Goal: Task Accomplishment & Management: Manage account settings

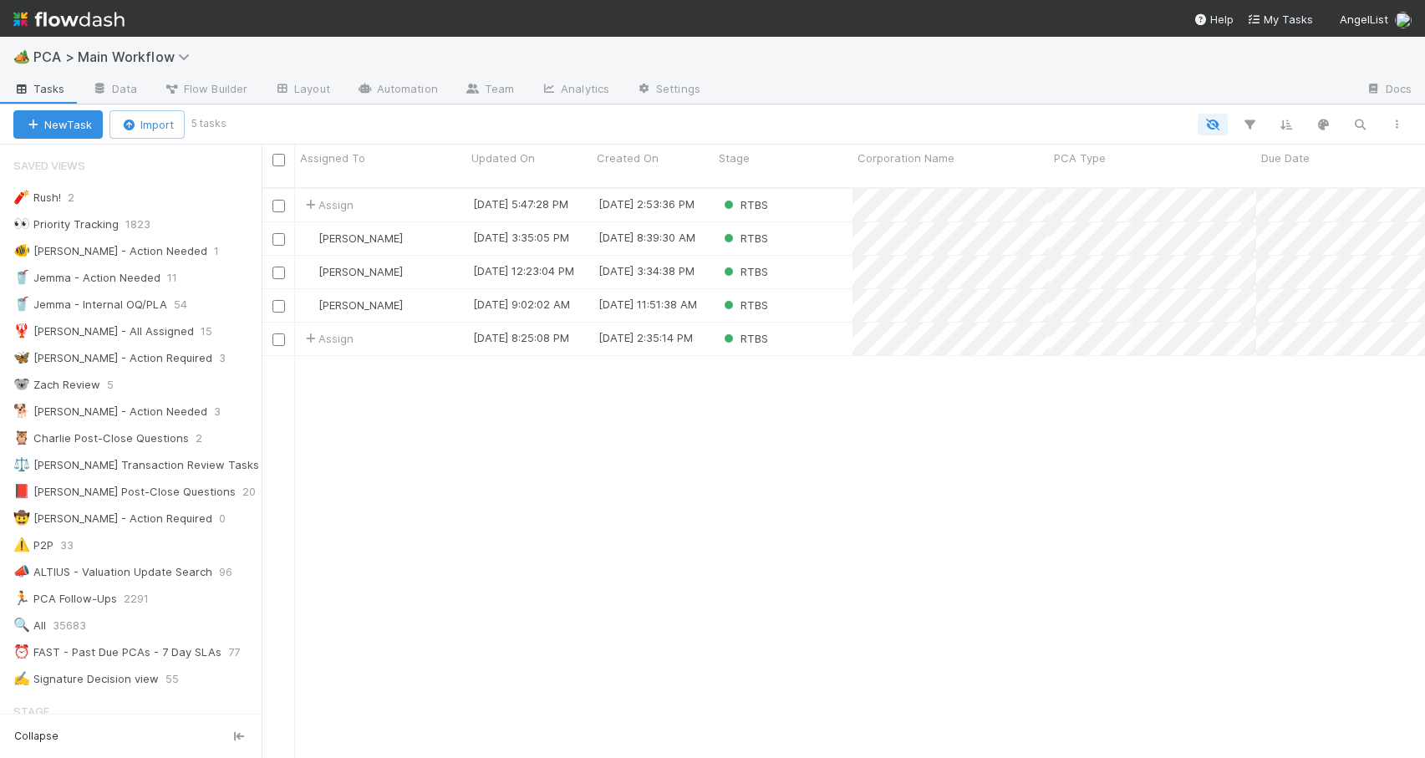
scroll to position [571, 1151]
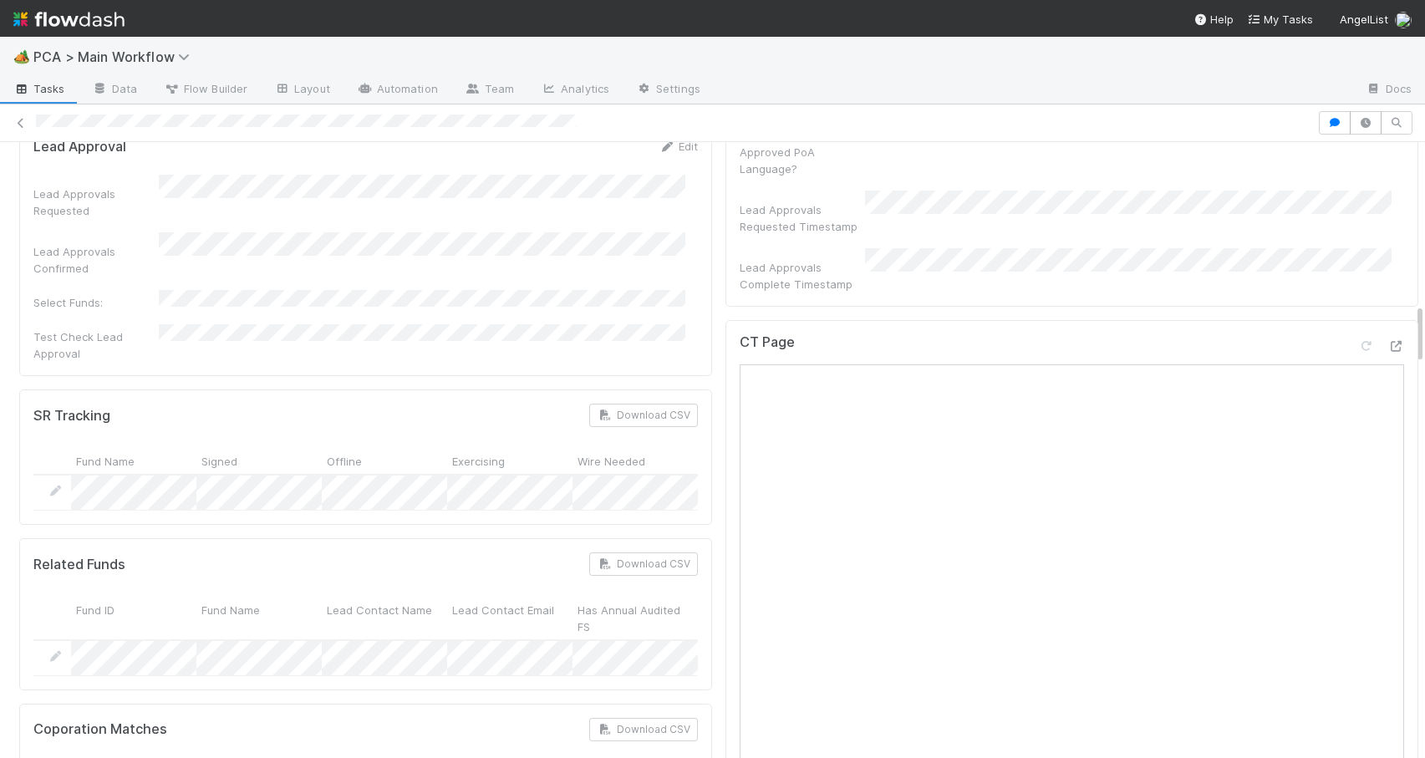
scroll to position [1616, 0]
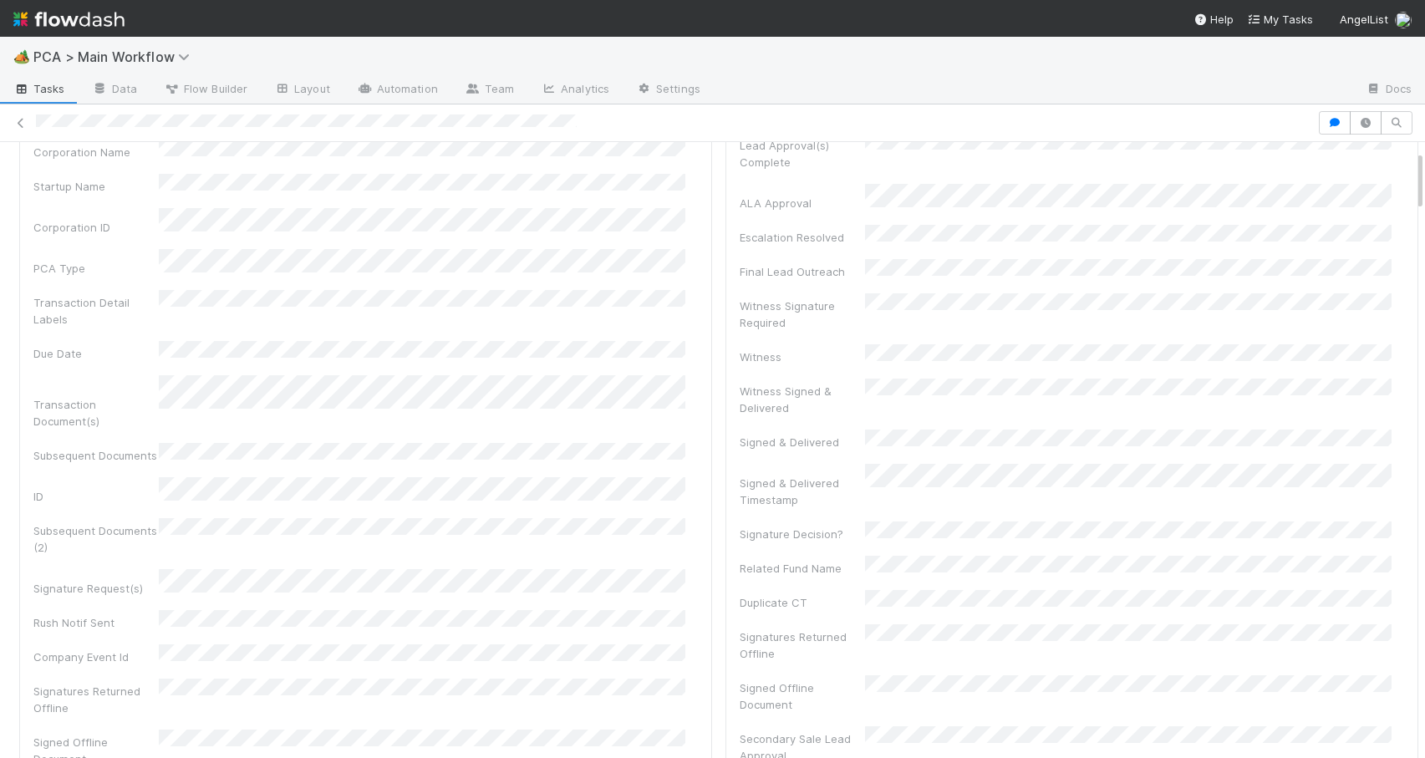
scroll to position [0, 0]
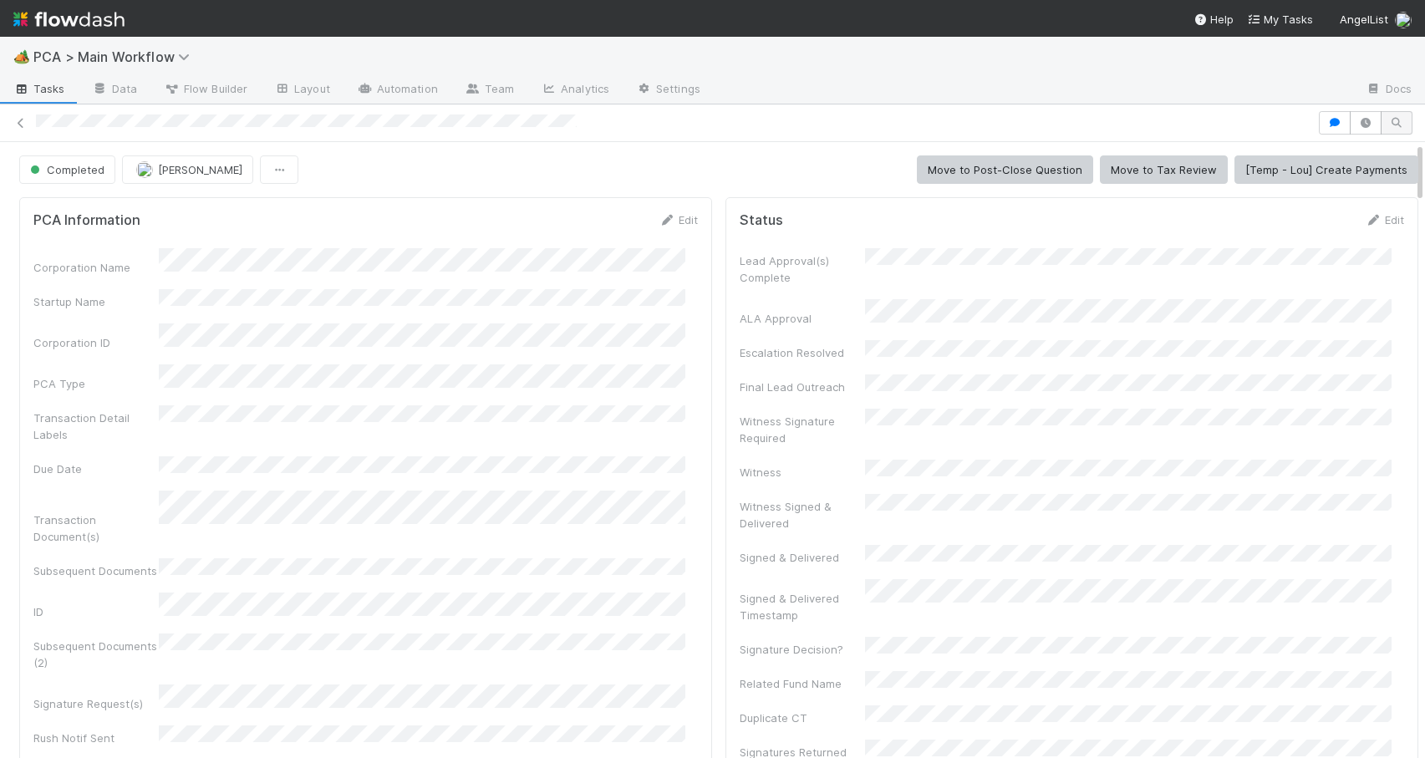
drag, startPoint x: 1406, startPoint y: 323, endPoint x: 1388, endPoint y: 121, distance: 202.2
click at [1389, 122] on div "Completed Jacob Weiss Move to Post-Close Question Move to Tax Review [Temp - Lo…" at bounding box center [712, 430] width 1425 height 653
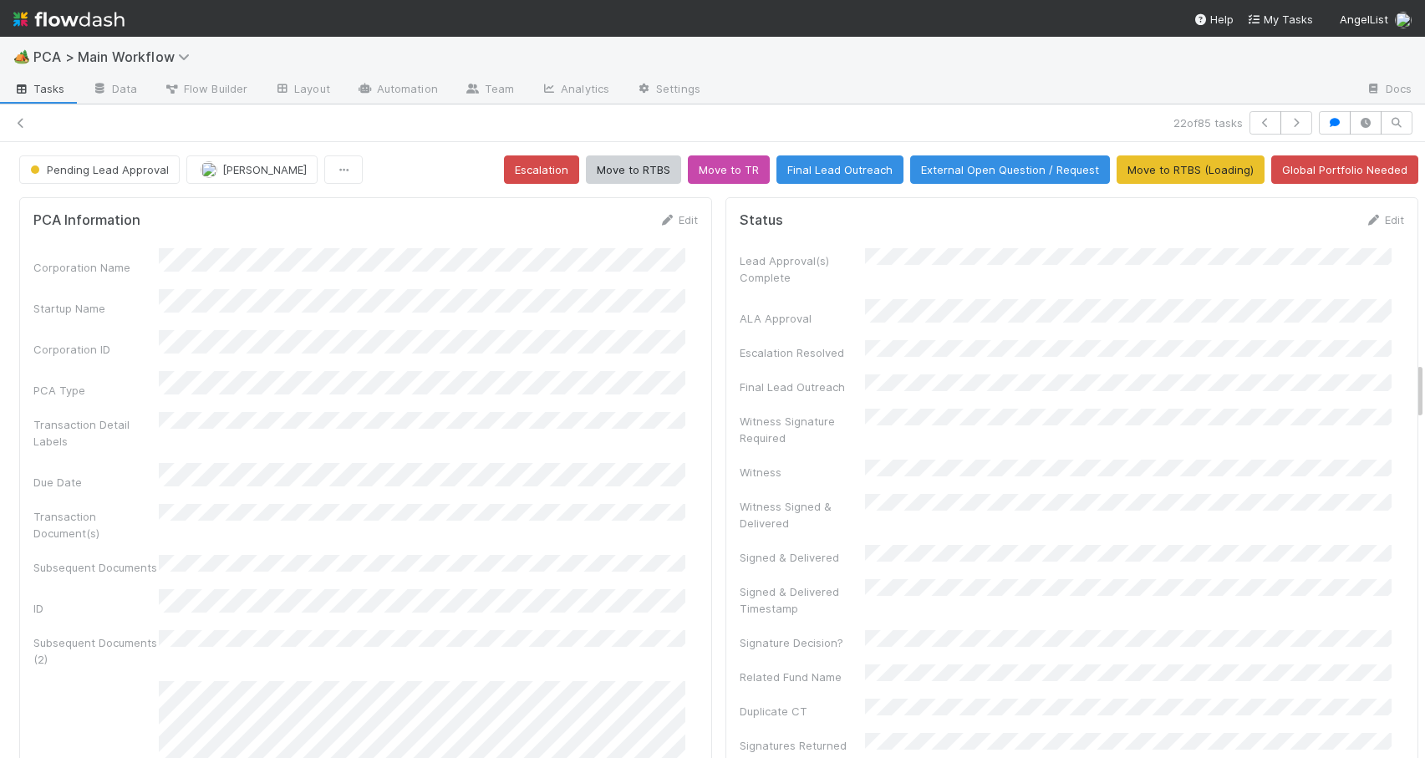
scroll to position [327, 639]
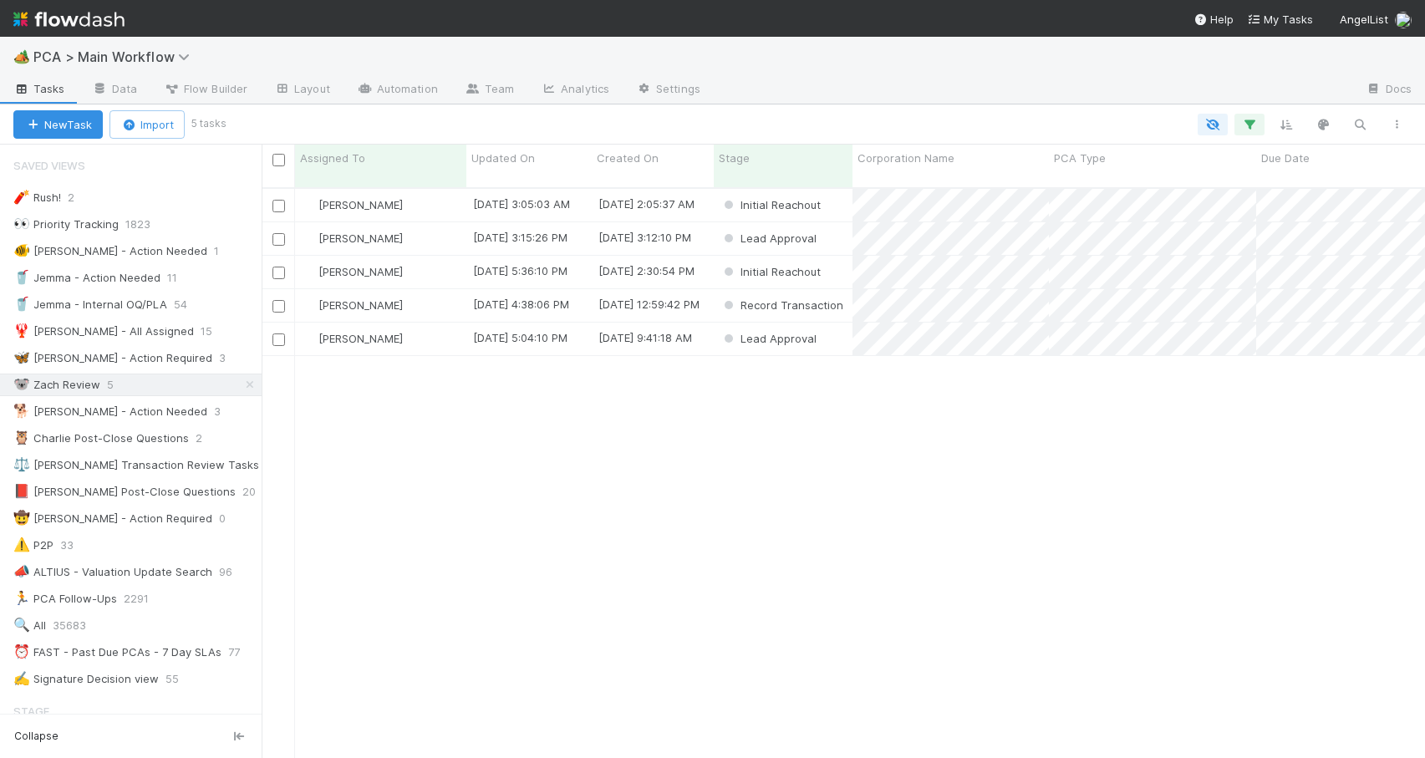
scroll to position [572, 1151]
